Goal: Information Seeking & Learning: Find specific fact

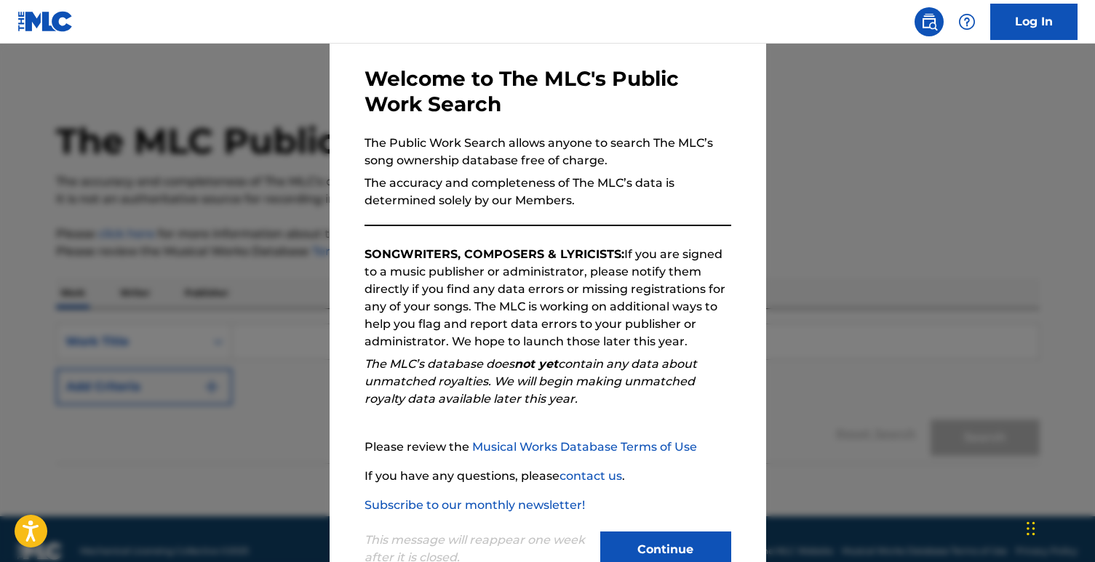
scroll to position [103, 0]
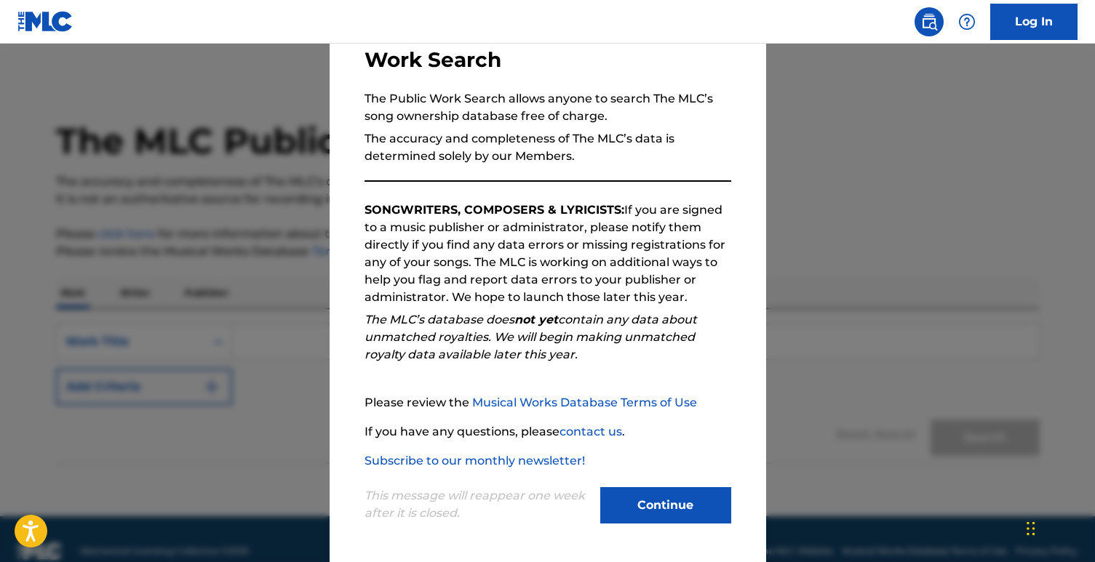
click at [629, 500] on button "Continue" at bounding box center [665, 505] width 131 height 36
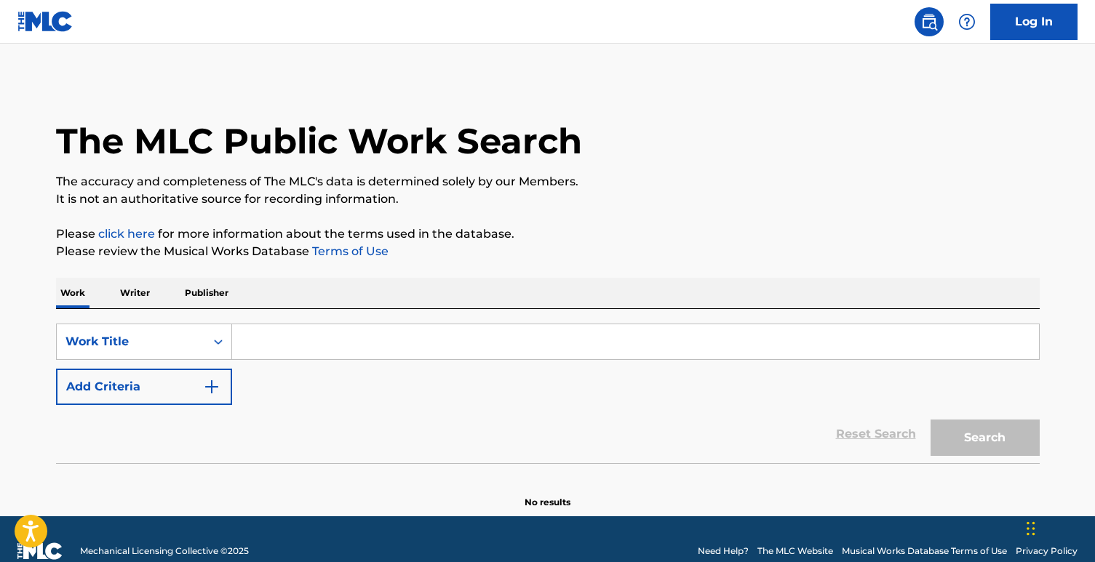
click at [286, 337] on input "Search Form" at bounding box center [635, 341] width 807 height 35
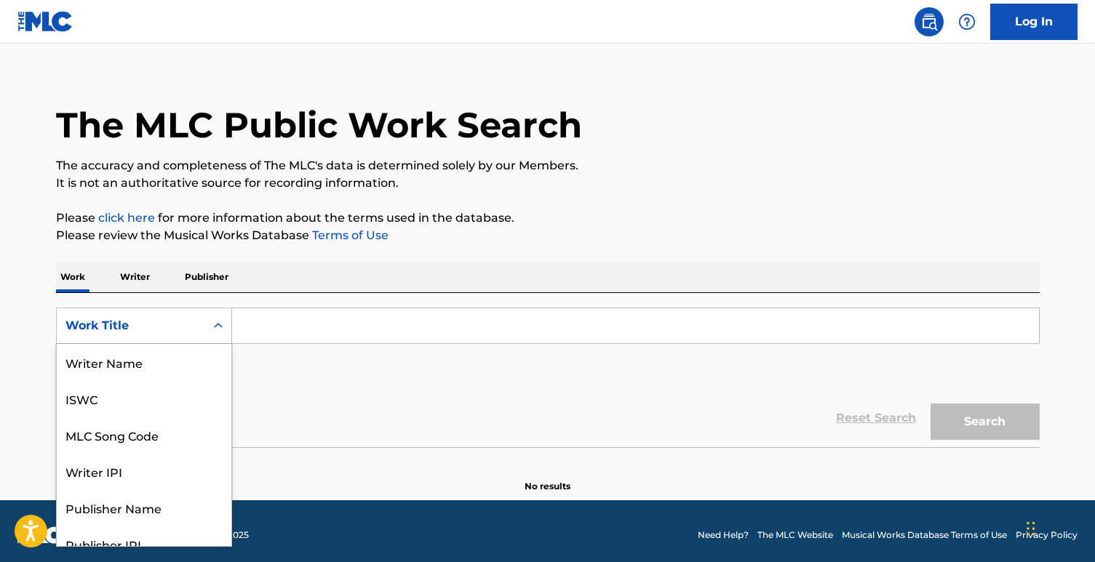
scroll to position [73, 0]
click at [209, 344] on div "Work Title selected, 8 of 8. 8 results available. Use Up and Down to choose opt…" at bounding box center [144, 326] width 176 height 36
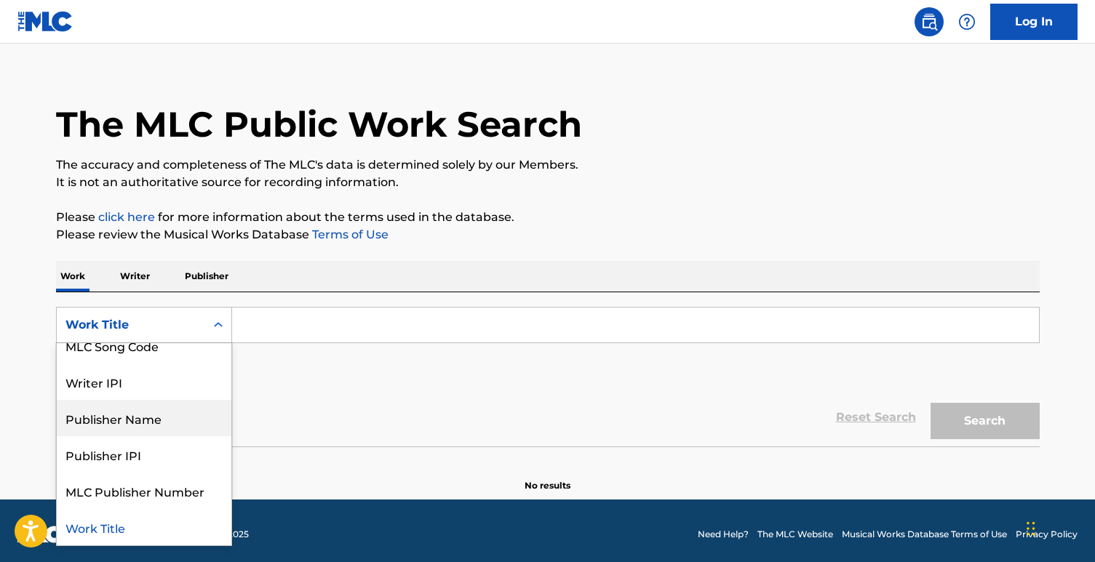
scroll to position [0, 0]
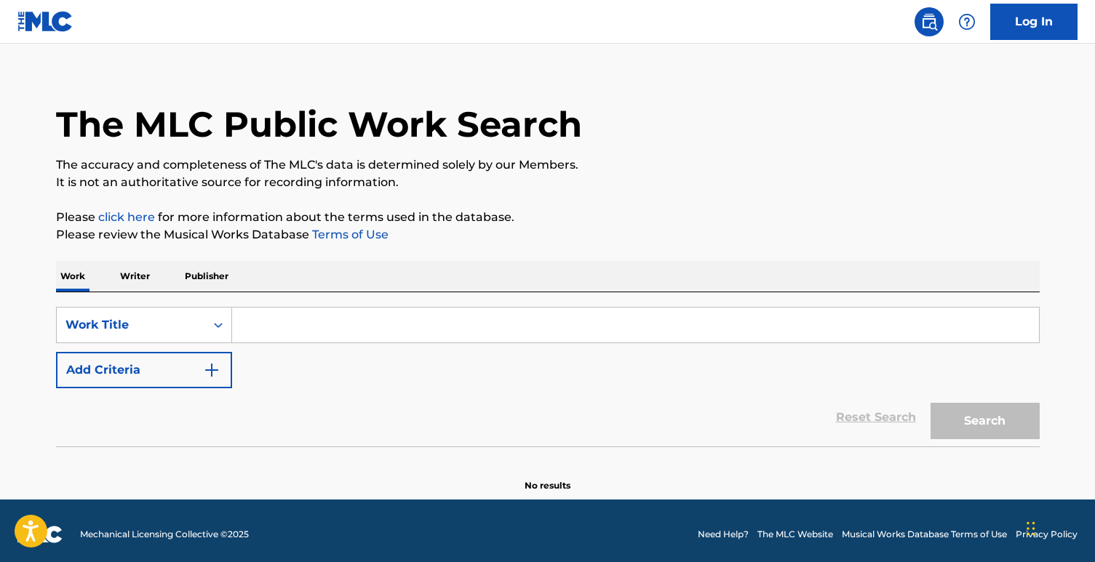
click at [140, 278] on p "Writer" at bounding box center [135, 276] width 39 height 31
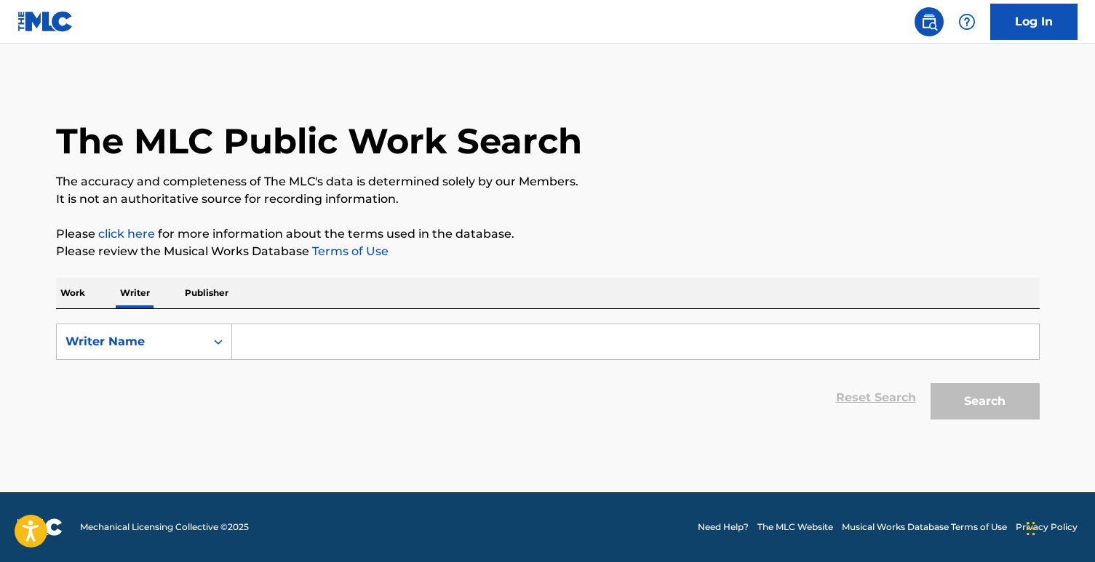
click at [302, 350] on input "Search Form" at bounding box center [635, 341] width 807 height 35
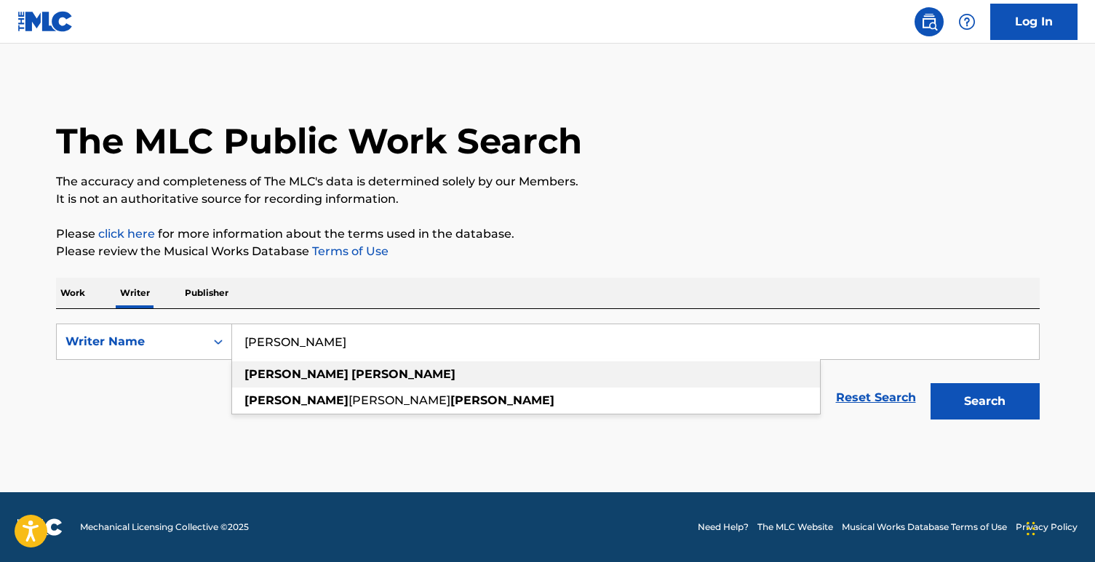
type input "[PERSON_NAME]"
click at [323, 370] on div "[PERSON_NAME]" at bounding box center [526, 375] width 588 height 26
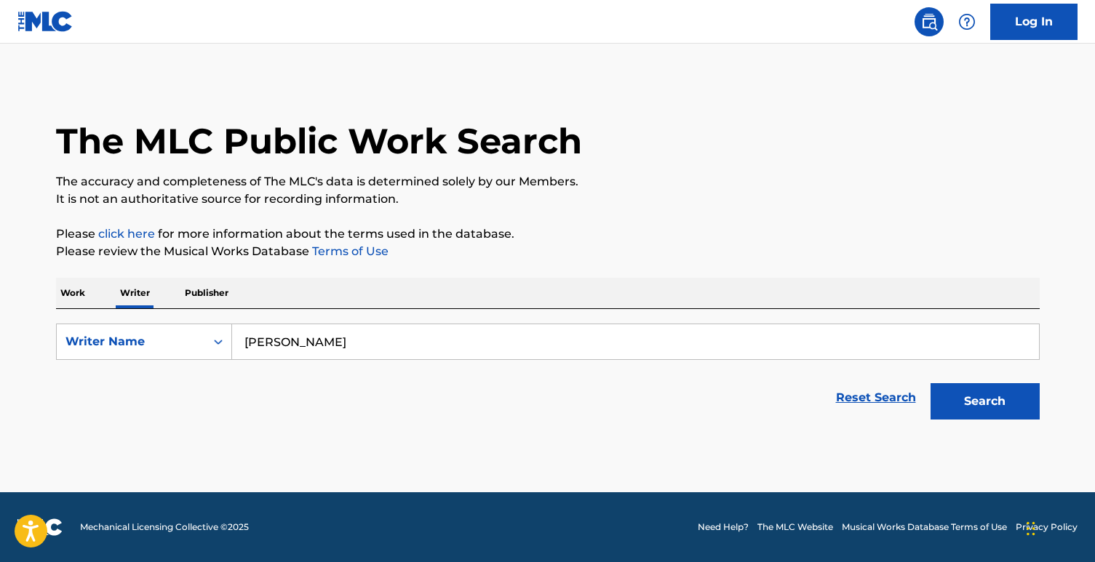
click at [978, 410] on button "Search" at bounding box center [984, 401] width 109 height 36
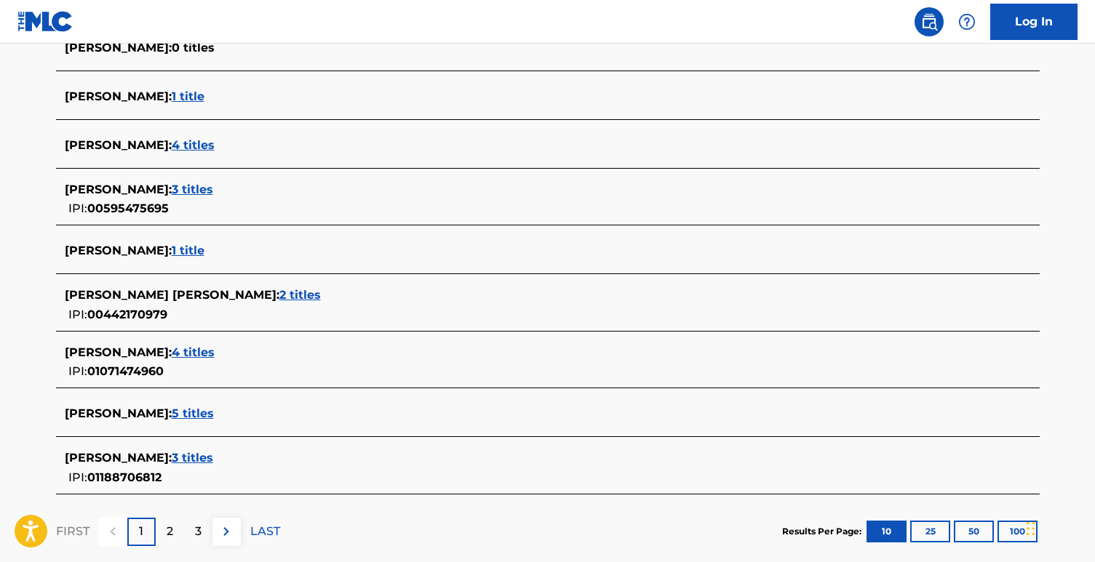
scroll to position [490, 0]
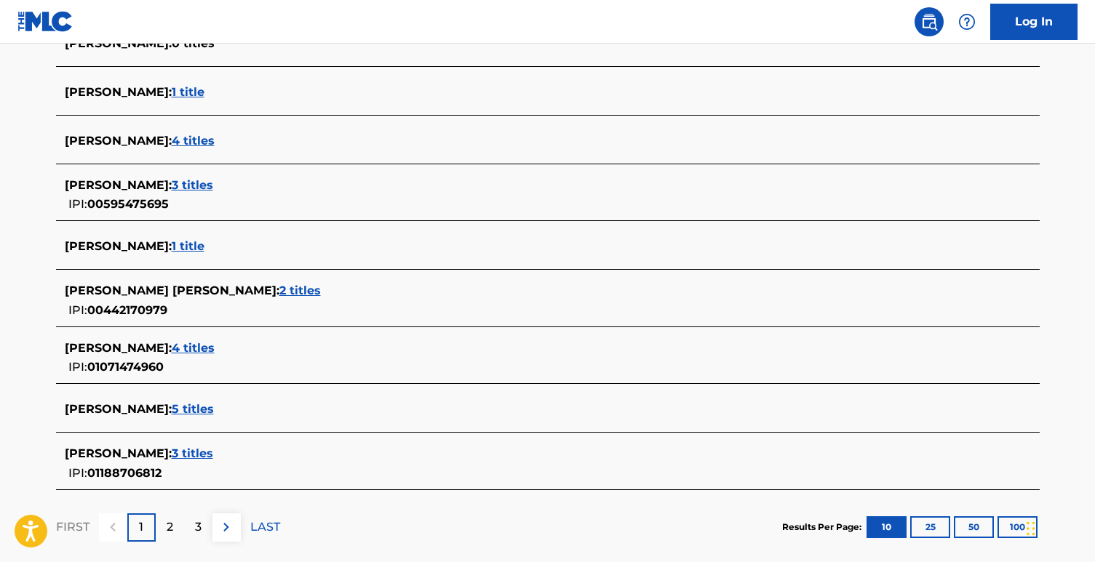
click at [172, 349] on span "4 titles" at bounding box center [193, 348] width 43 height 14
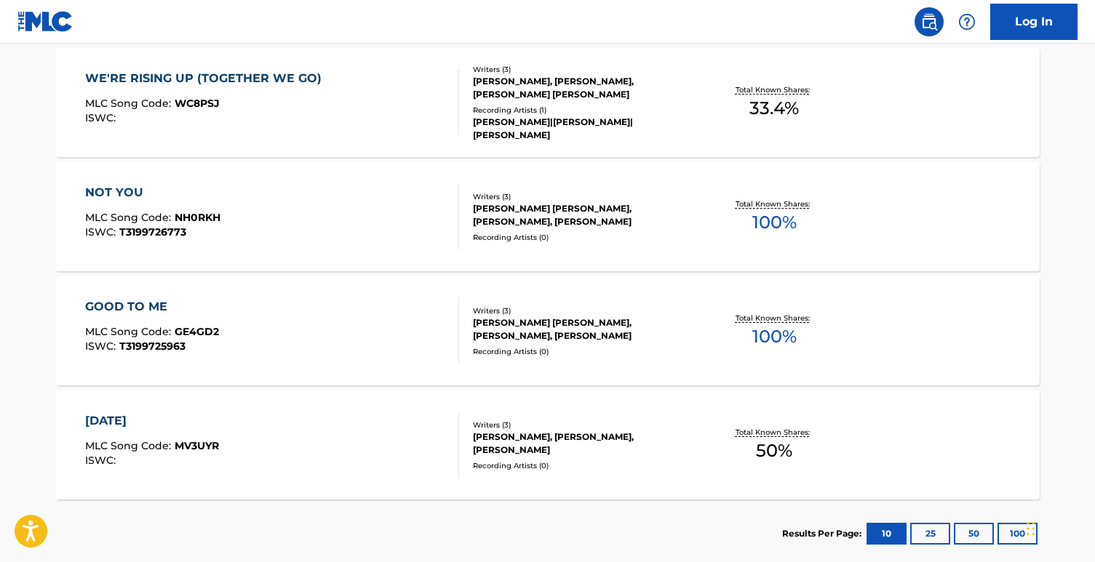
scroll to position [421, 0]
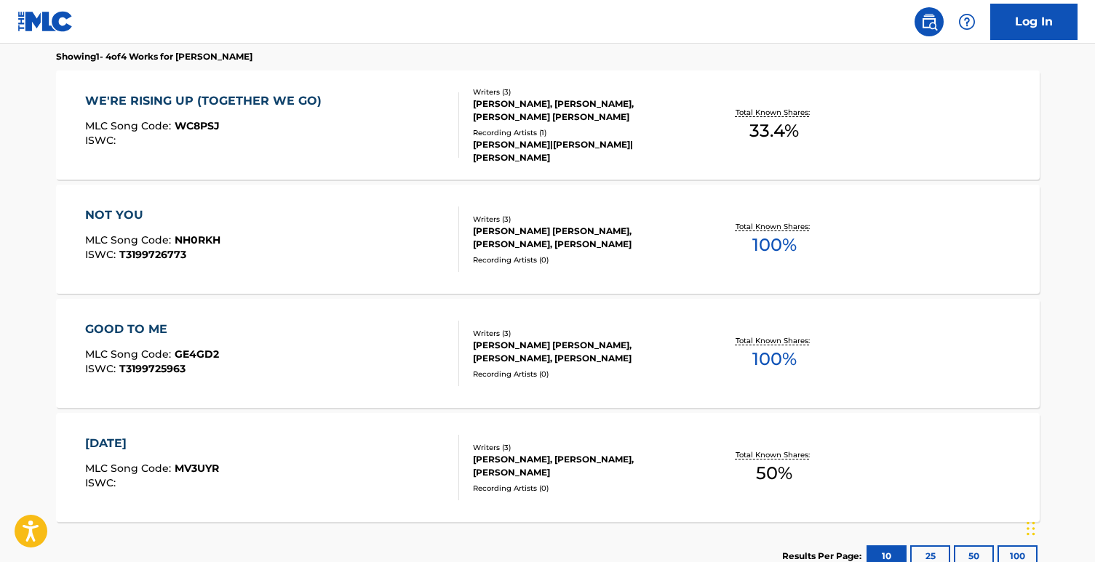
click at [147, 227] on div "NOT YOU MLC Song Code : NH0RKH ISWC : T3199726773" at bounding box center [152, 239] width 135 height 65
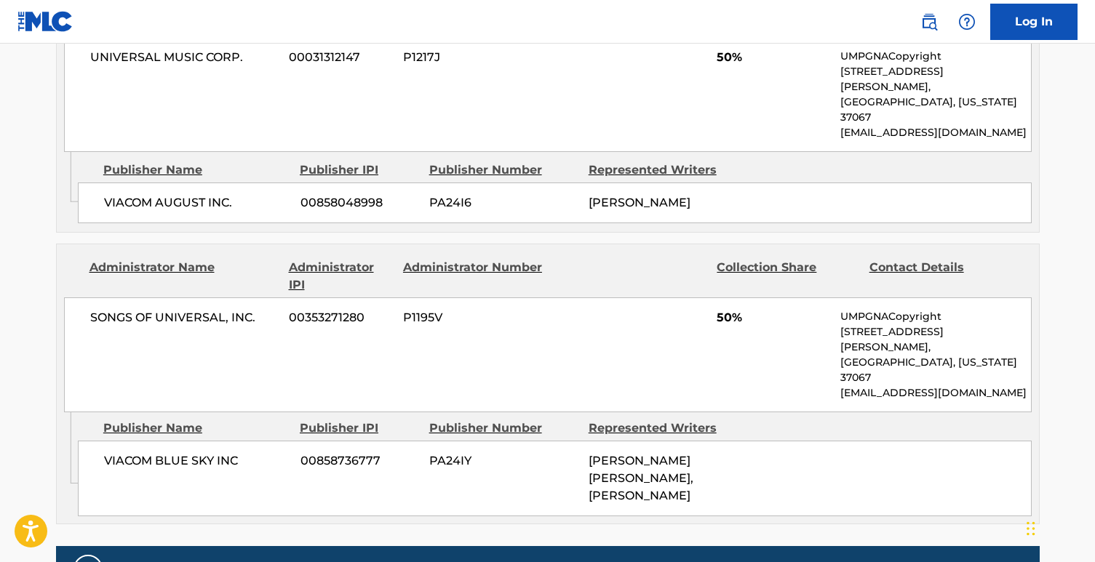
scroll to position [871, 0]
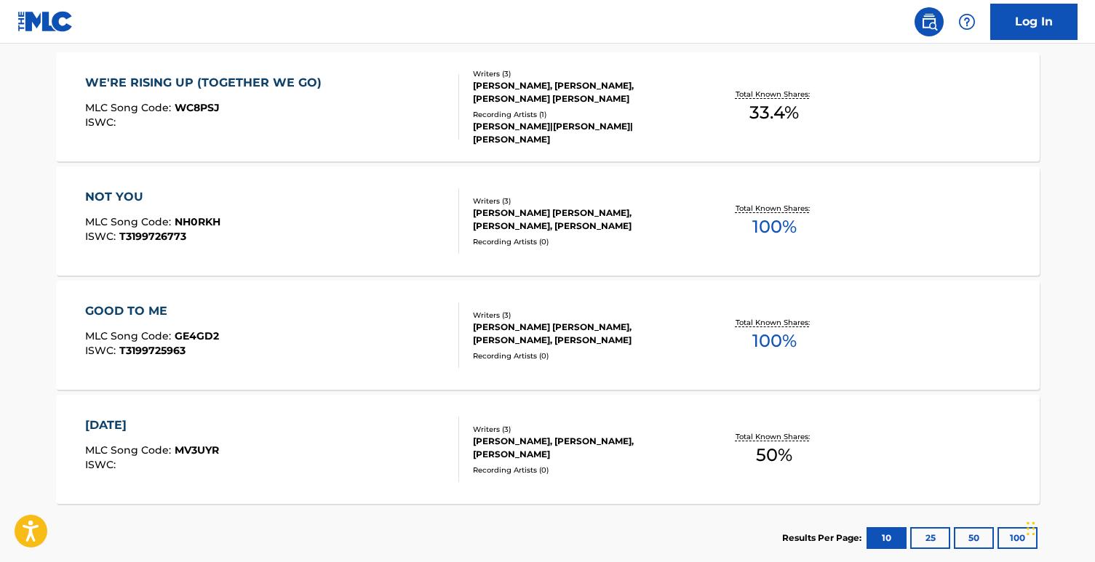
scroll to position [427, 0]
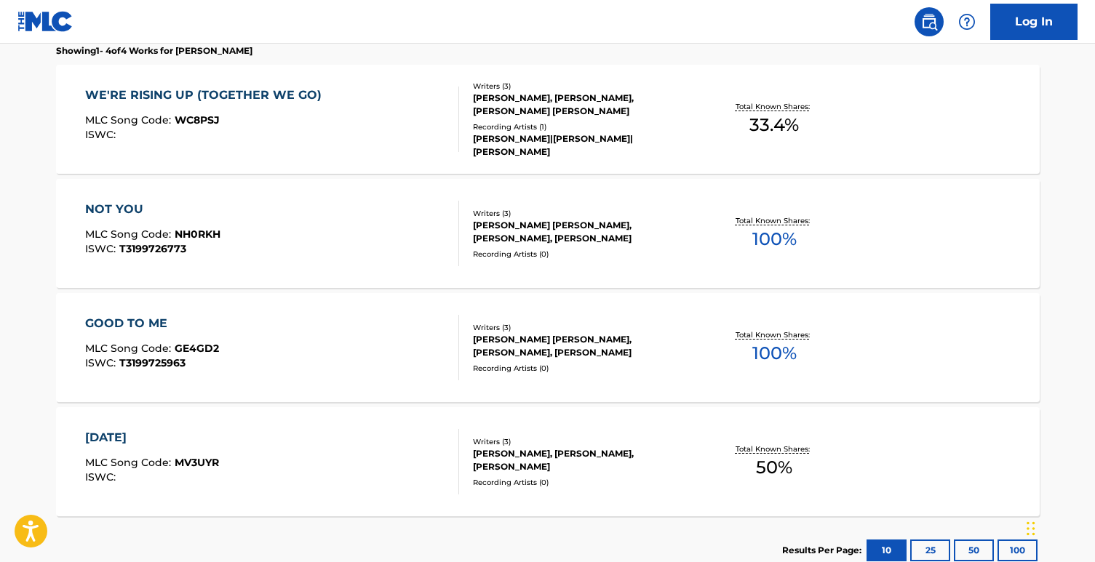
click at [153, 315] on div "GOOD TO ME" at bounding box center [152, 323] width 134 height 17
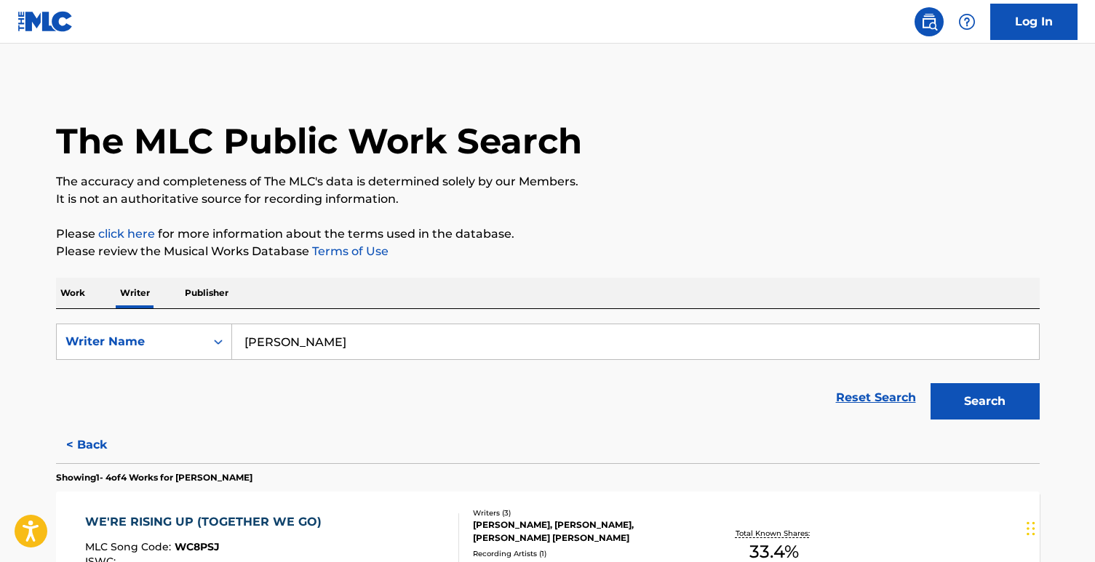
click at [310, 343] on input "[PERSON_NAME]" at bounding box center [635, 341] width 807 height 35
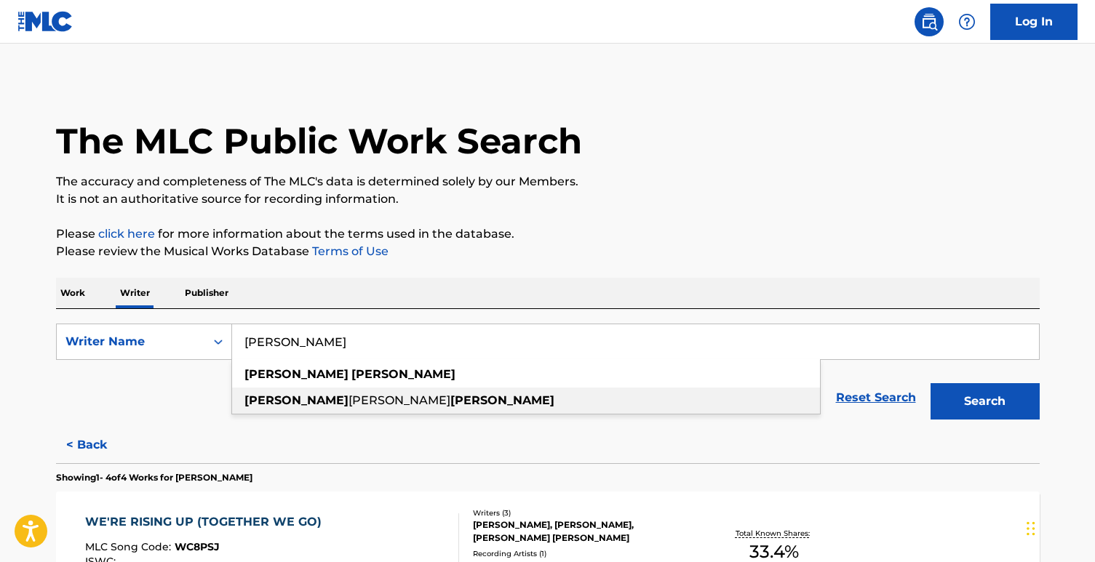
click at [348, 400] on span "[PERSON_NAME]" at bounding box center [399, 401] width 102 height 14
type input "[PERSON_NAME]"
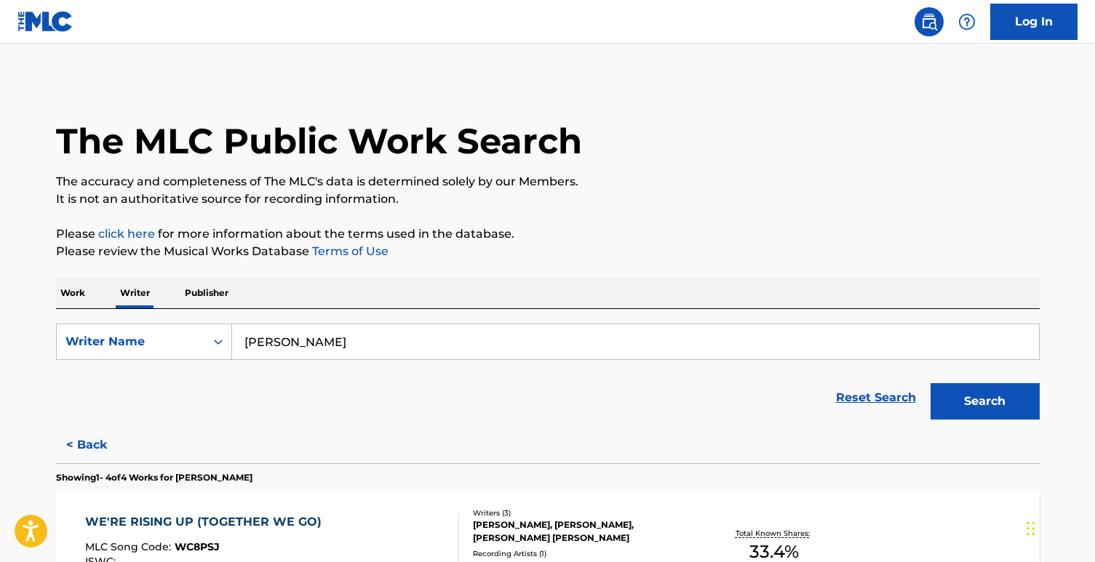
click at [958, 393] on button "Search" at bounding box center [984, 401] width 109 height 36
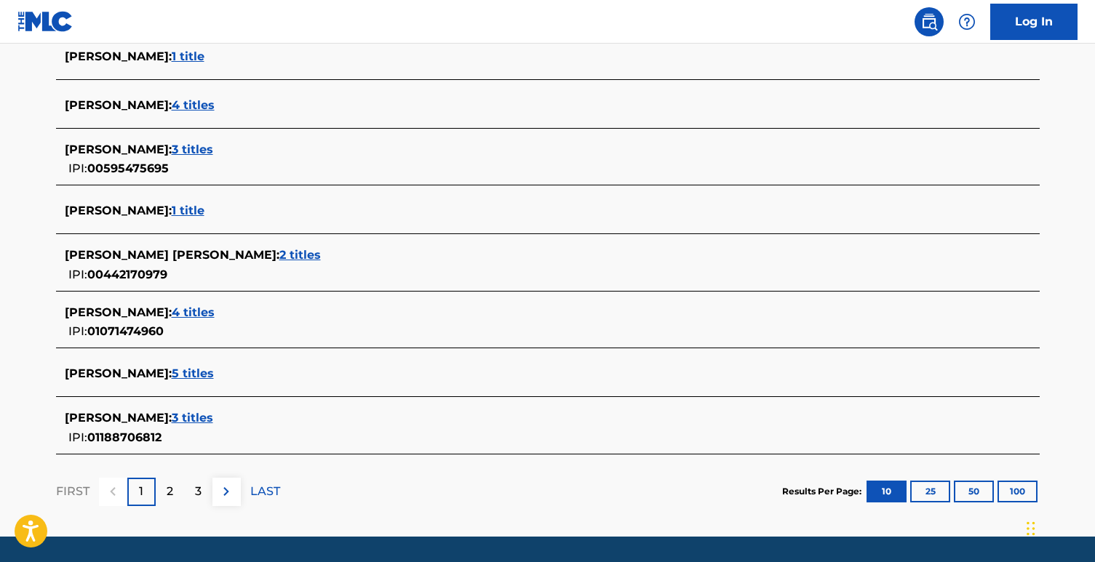
scroll to position [546, 0]
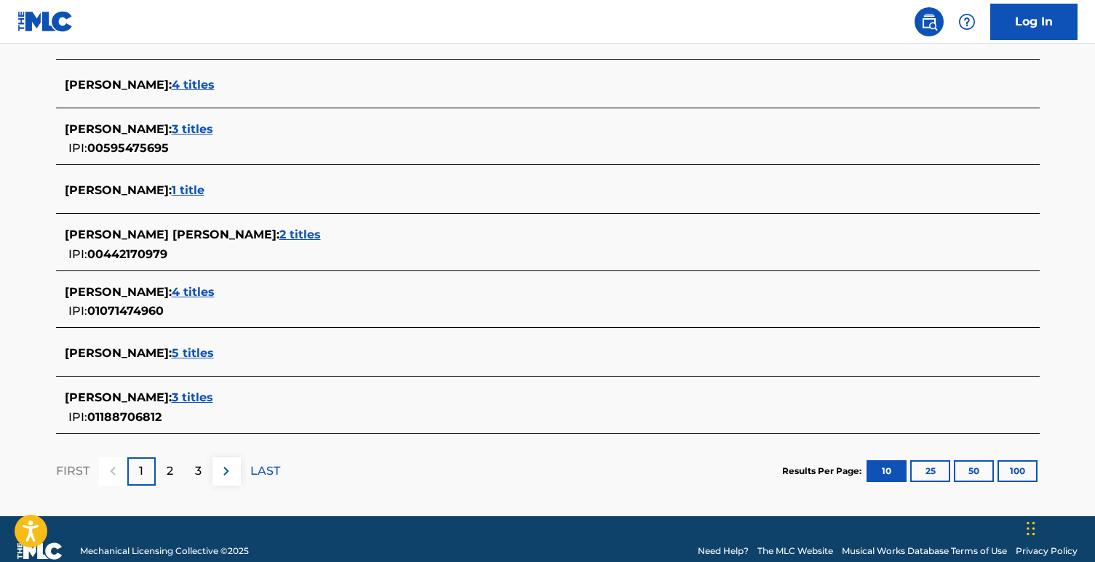
click at [214, 348] on span "5 titles" at bounding box center [193, 353] width 42 height 14
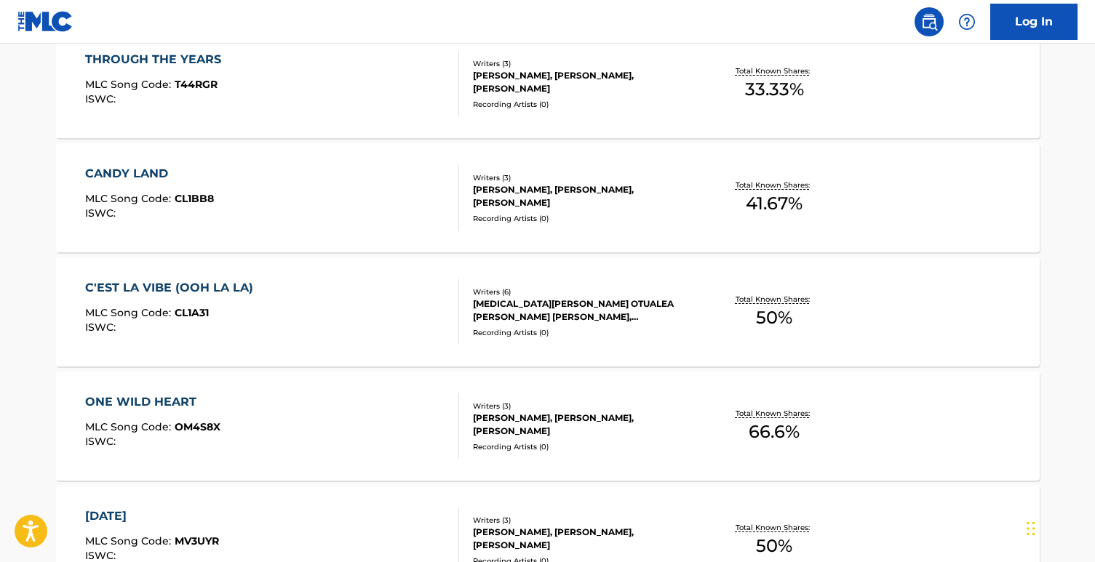
scroll to position [457, 0]
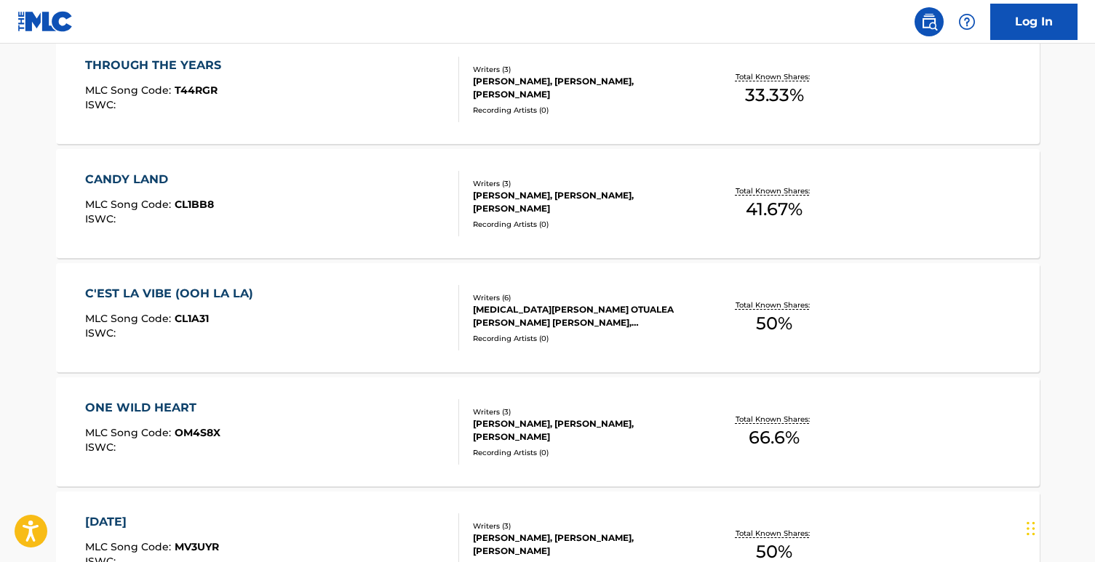
click at [546, 290] on div "C'EST LA VIBE (OOH LA LA) MLC Song Code : CL1A31 ISWC : Writers ( 6 ) [MEDICAL_…" at bounding box center [547, 317] width 983 height 109
